Goal: Check status: Check status

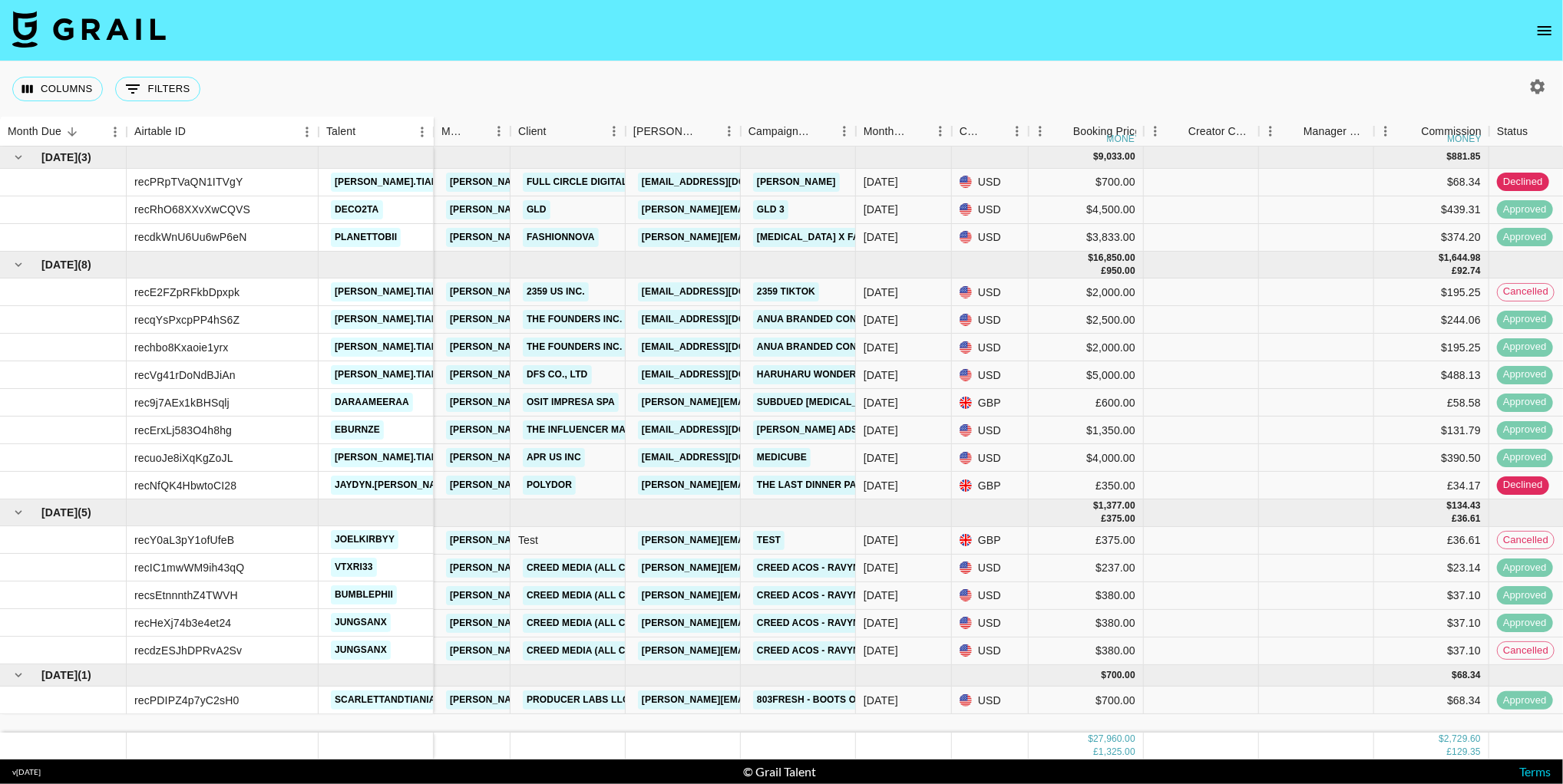
click at [1540, 30] on icon "open drawer" at bounding box center [1544, 30] width 19 height 19
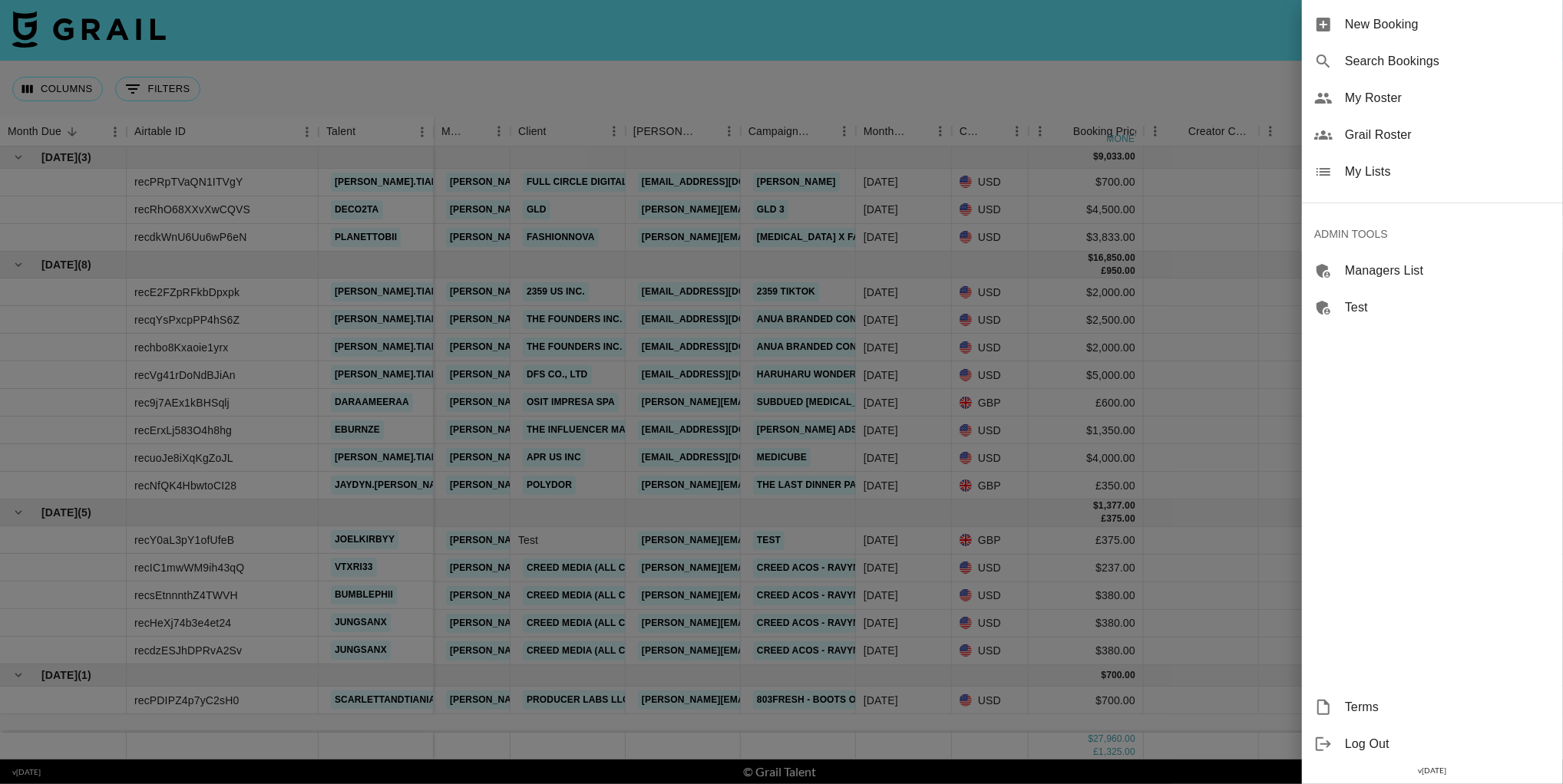
click at [1412, 57] on span "Search Bookings" at bounding box center [1448, 61] width 206 height 19
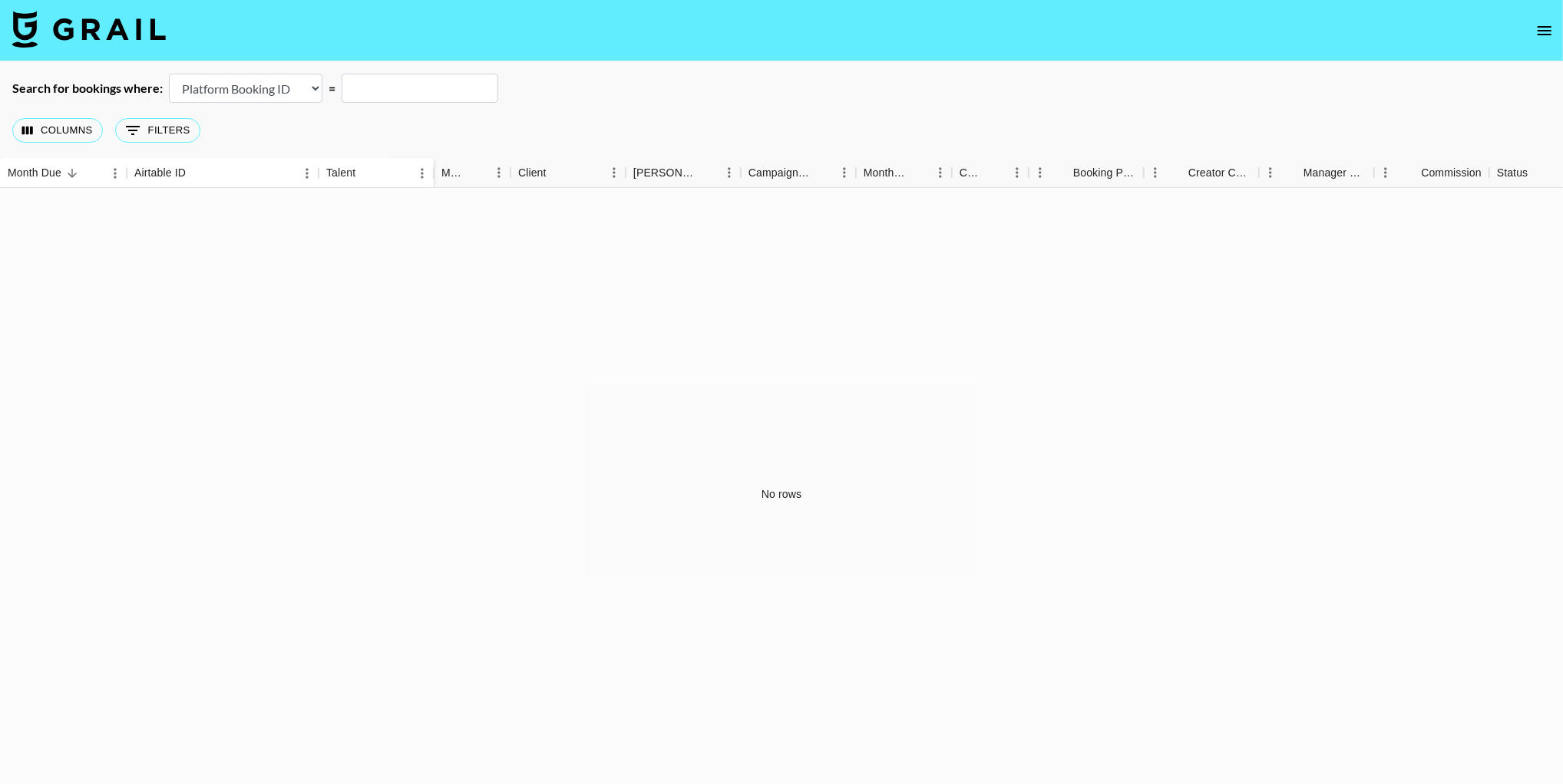
click at [282, 73] on main "Search for bookings where: Airtable Booking ID Platform Booking ID Platform Cam…" at bounding box center [782, 432] width 1563 height 740
click at [288, 85] on select "Airtable Booking ID Platform Booking ID Platform Campaign ID" at bounding box center [246, 88] width 154 height 30
select select "airtableId"
click at [390, 89] on input "text" at bounding box center [419, 88] width 156 height 30
paste input "recd2FbPwv1rQsc7Y"
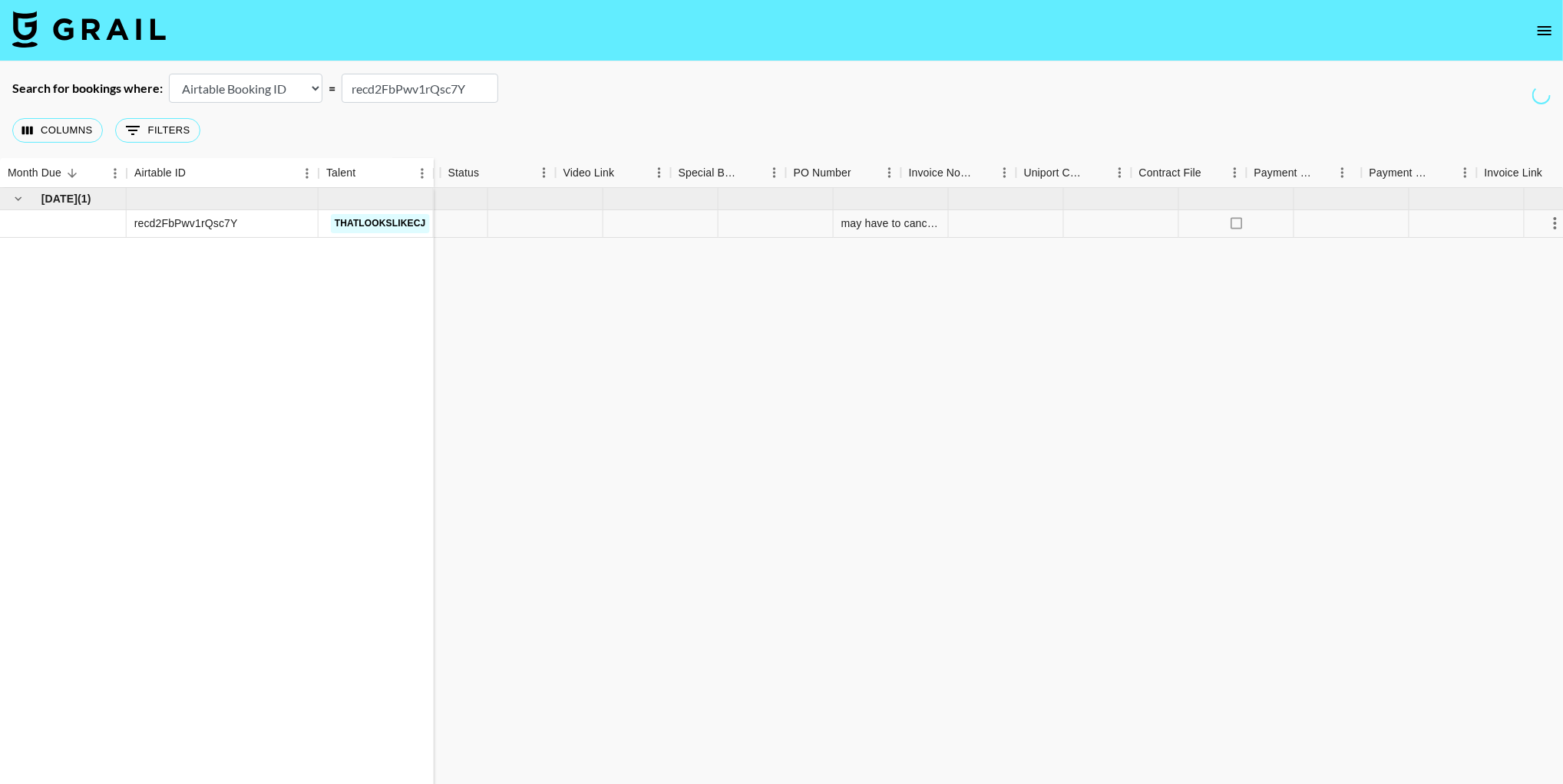
scroll to position [0, 1138]
type input "recd2FbPwv1rQsc7Y"
click at [901, 223] on div "may have to cancel - holding" at bounding box center [868, 223] width 99 height 15
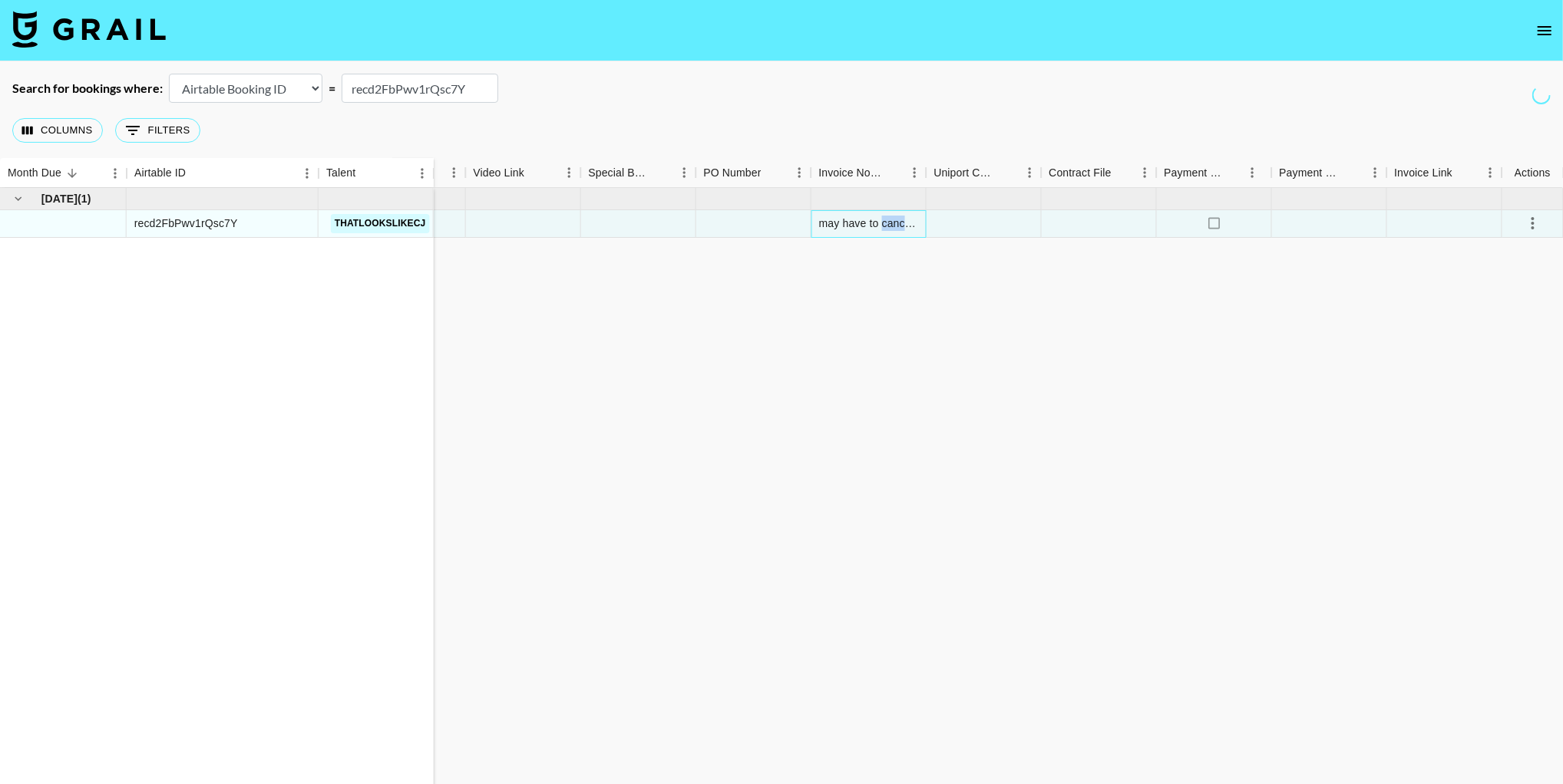
click at [901, 223] on div "may have to cancel - holding" at bounding box center [868, 223] width 99 height 15
click at [855, 284] on div "[DATE] ( 1 ) recd2FbPwv1rQsc7Y thatlookslikecj 0.00 [PERSON_NAME][EMAIL_ADDRESS…" at bounding box center [213, 494] width 2702 height 613
